Goal: Information Seeking & Learning: Learn about a topic

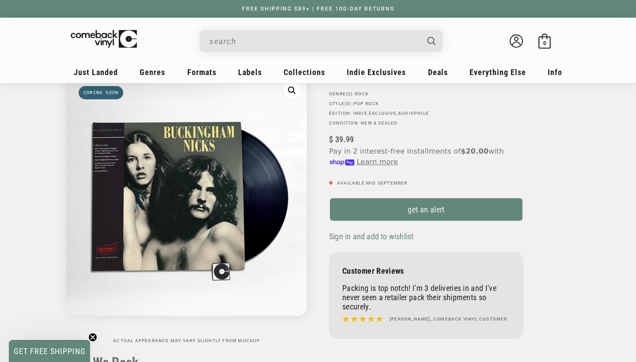
scroll to position [75, 0]
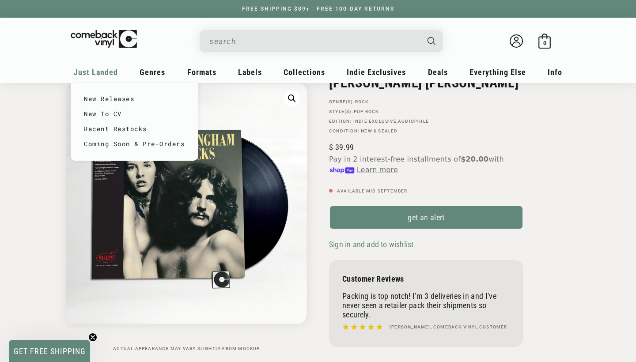
click at [100, 69] on span "Just Landed" at bounding box center [96, 72] width 44 height 9
click at [106, 98] on link "New Releases" at bounding box center [134, 98] width 101 height 15
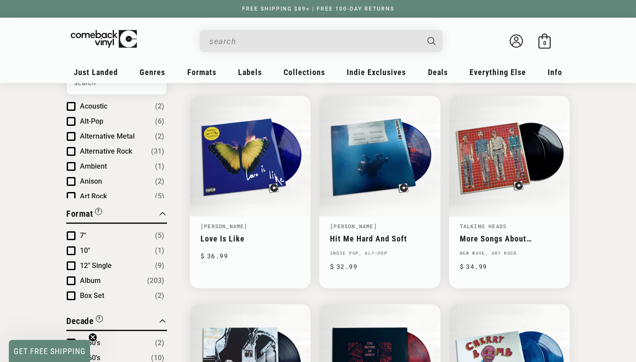
scroll to position [307, 0]
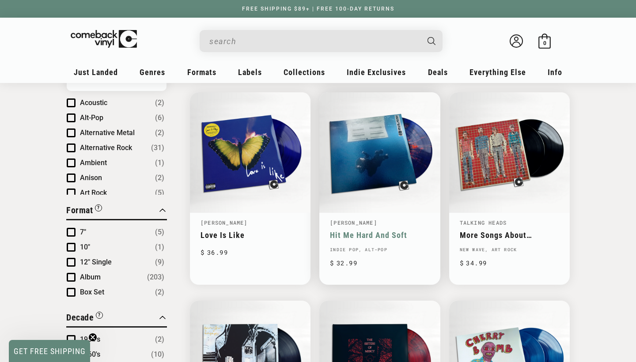
click at [347, 232] on link "Hit Me Hard And Soft" at bounding box center [379, 235] width 99 height 9
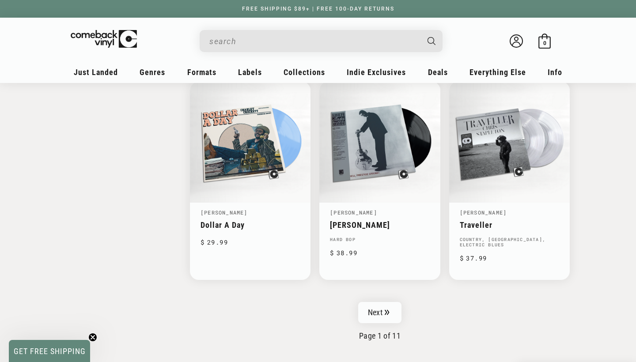
scroll to position [1380, 0]
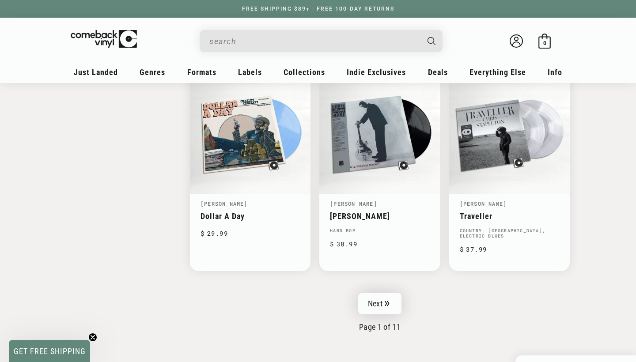
click at [368, 298] on link "Next" at bounding box center [379, 303] width 43 height 21
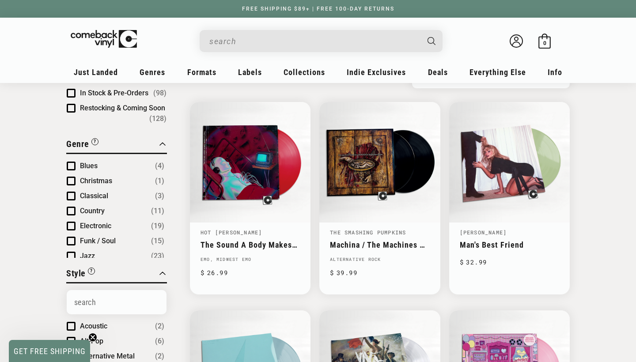
scroll to position [84, 0]
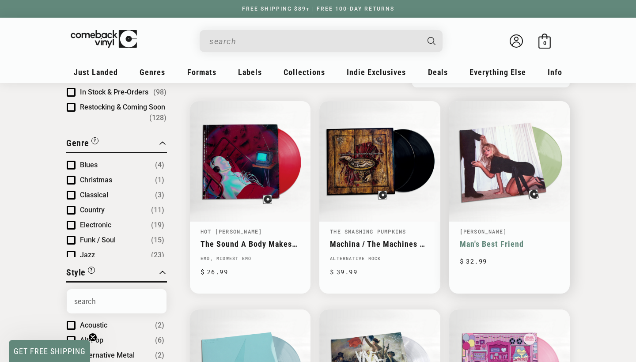
click at [474, 239] on link "Man's Best Friend" at bounding box center [509, 243] width 99 height 9
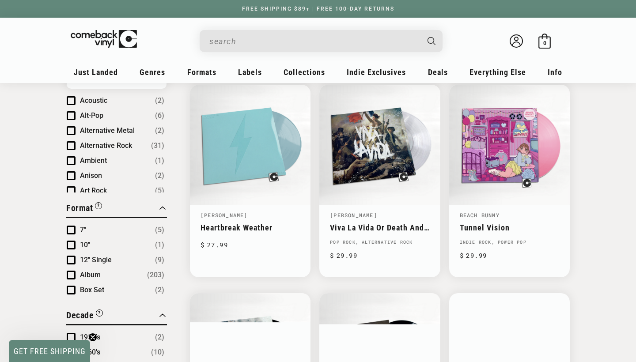
scroll to position [310, 0]
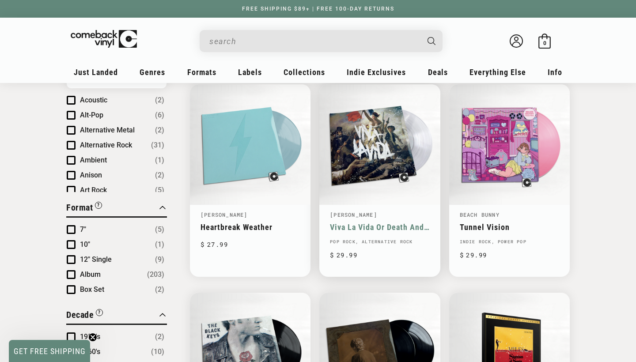
click at [360, 226] on link "Viva La Vida Or Death And All His Friends" at bounding box center [379, 227] width 99 height 9
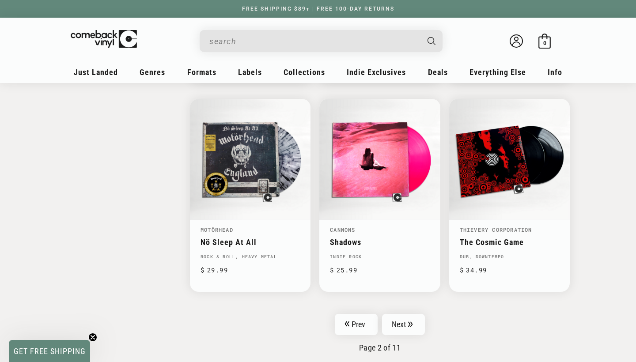
scroll to position [1356, 0]
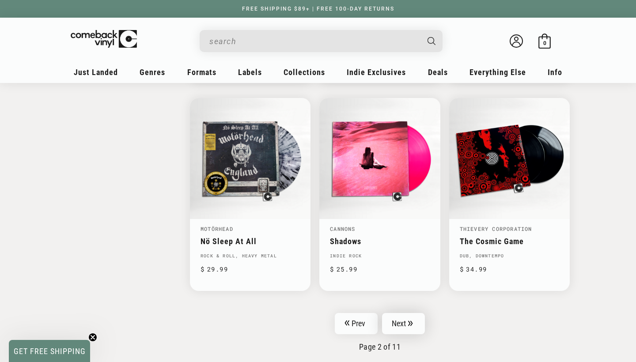
click at [404, 320] on link "Next" at bounding box center [403, 323] width 43 height 21
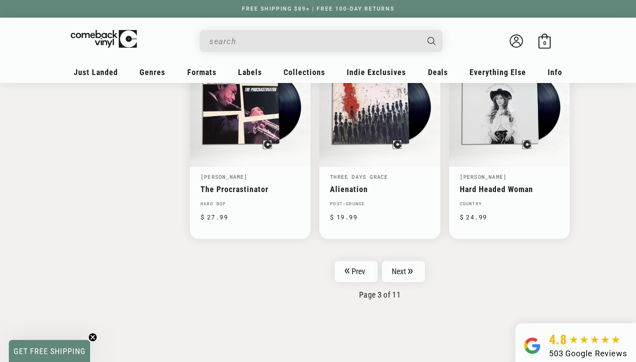
scroll to position [1422, 0]
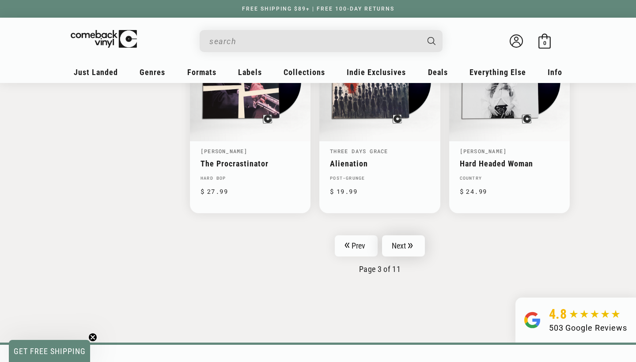
click at [392, 246] on link "Next" at bounding box center [403, 245] width 43 height 21
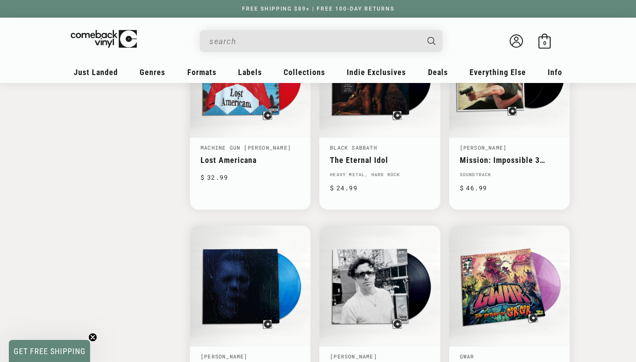
scroll to position [1250, 0]
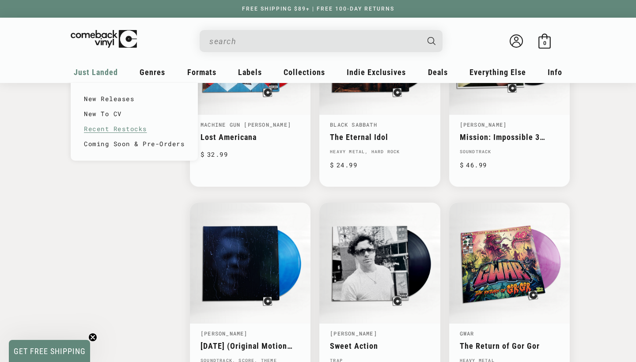
click at [96, 130] on link "Recent Restocks" at bounding box center [134, 128] width 101 height 15
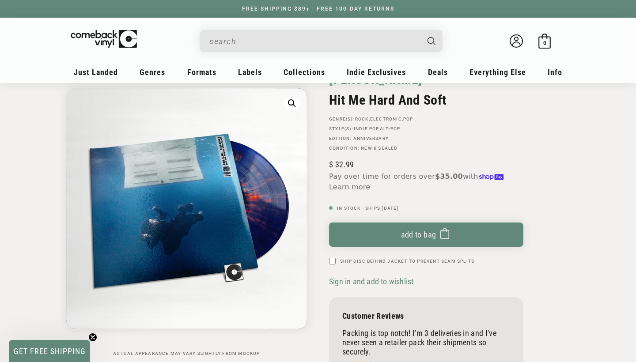
scroll to position [60, 0]
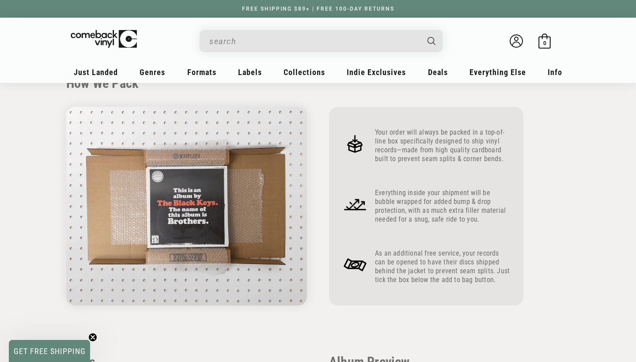
scroll to position [369, 0]
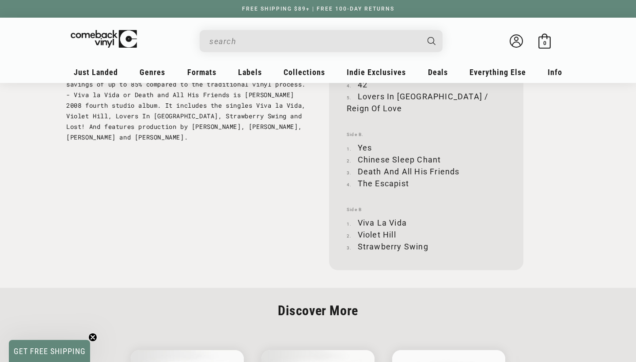
scroll to position [1023, 0]
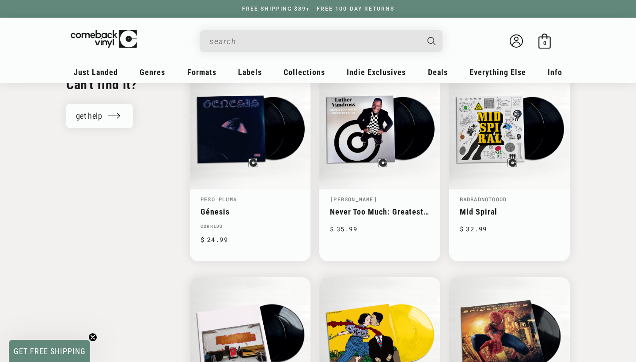
scroll to position [980, 0]
